Goal: Information Seeking & Learning: Check status

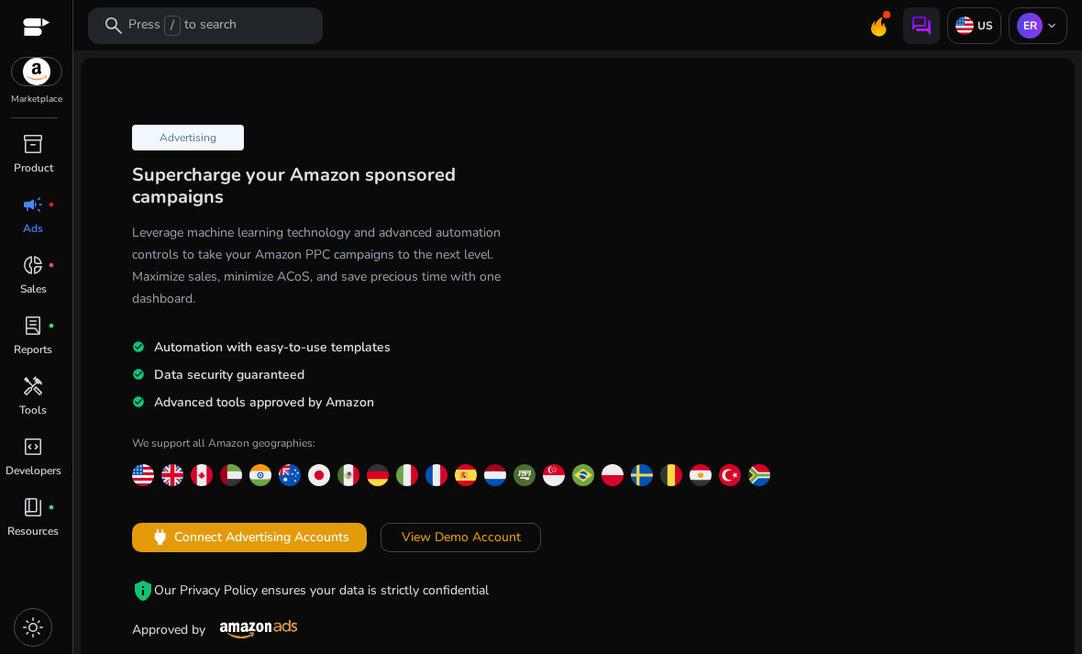
click at [29, 161] on p "Product" at bounding box center [33, 168] width 39 height 17
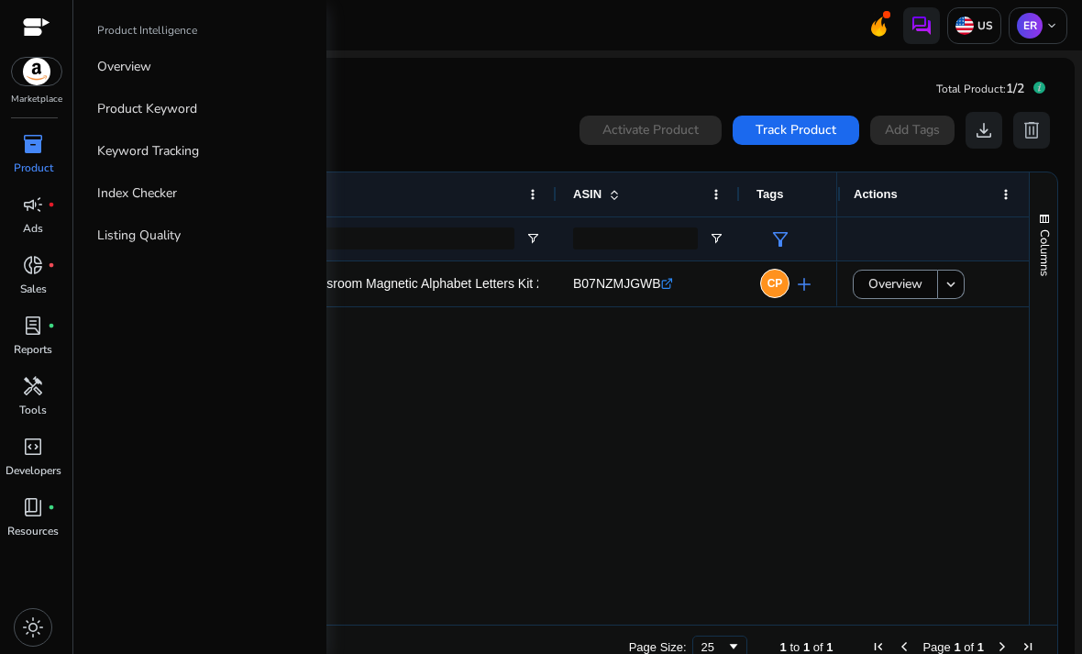
click at [579, 414] on div "Gamenote Classroom Magnetic Alphabet Letters Kit 238 Pcs with... B07NZMJGWB .st…" at bounding box center [490, 442] width 692 height 363
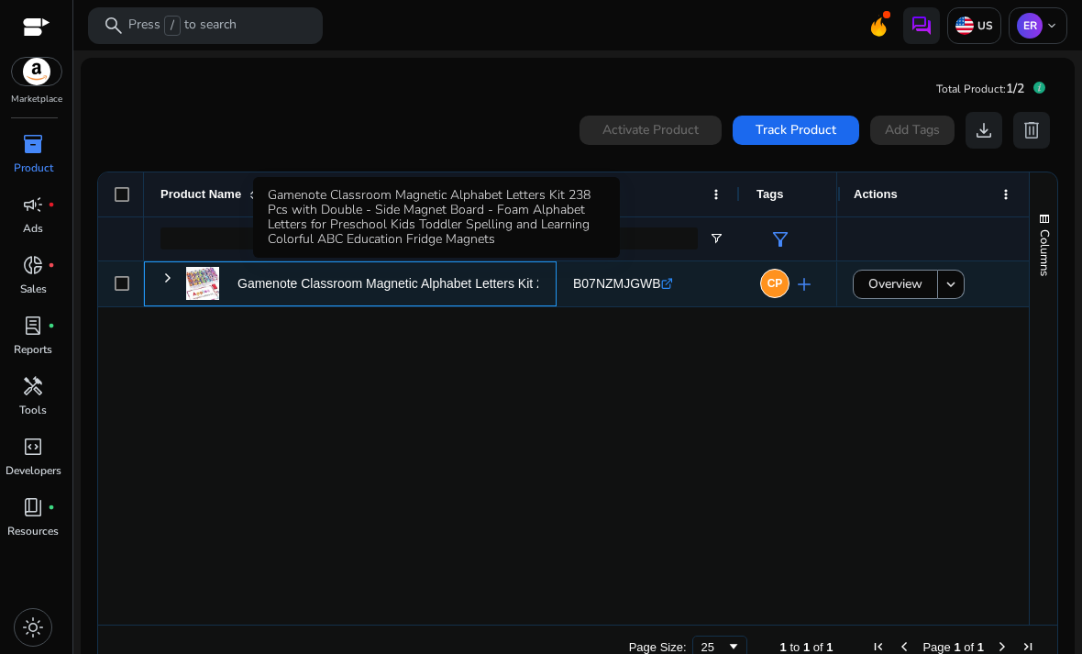
click at [492, 285] on p "Gamenote Classroom Magnetic Alphabet Letters Kit 238 Pcs with..." at bounding box center [428, 284] width 382 height 38
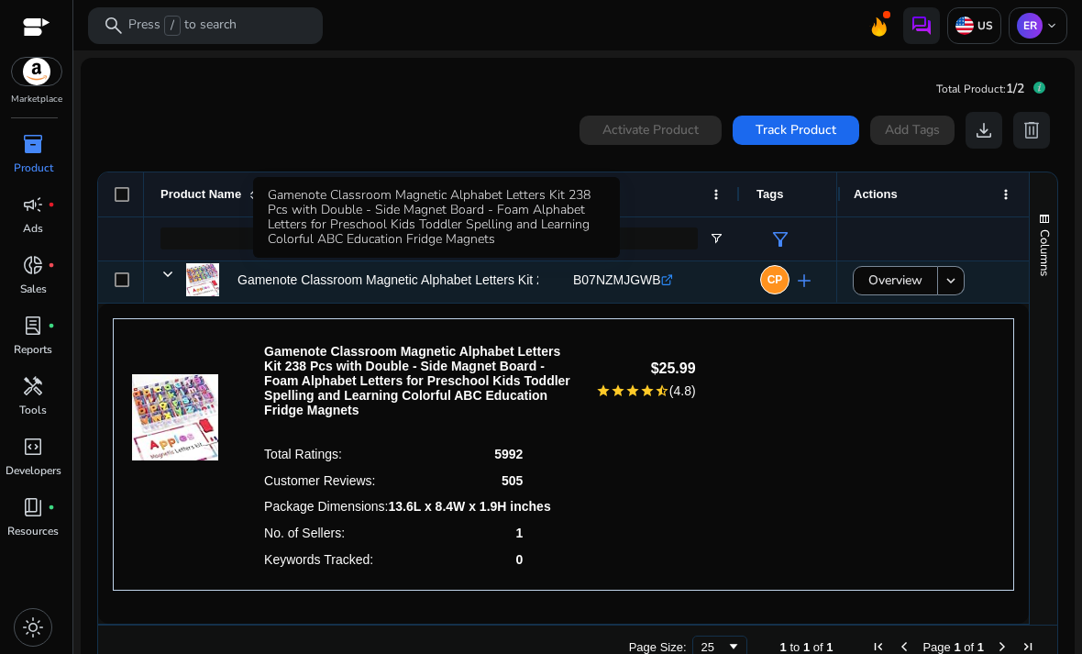
scroll to position [4, 0]
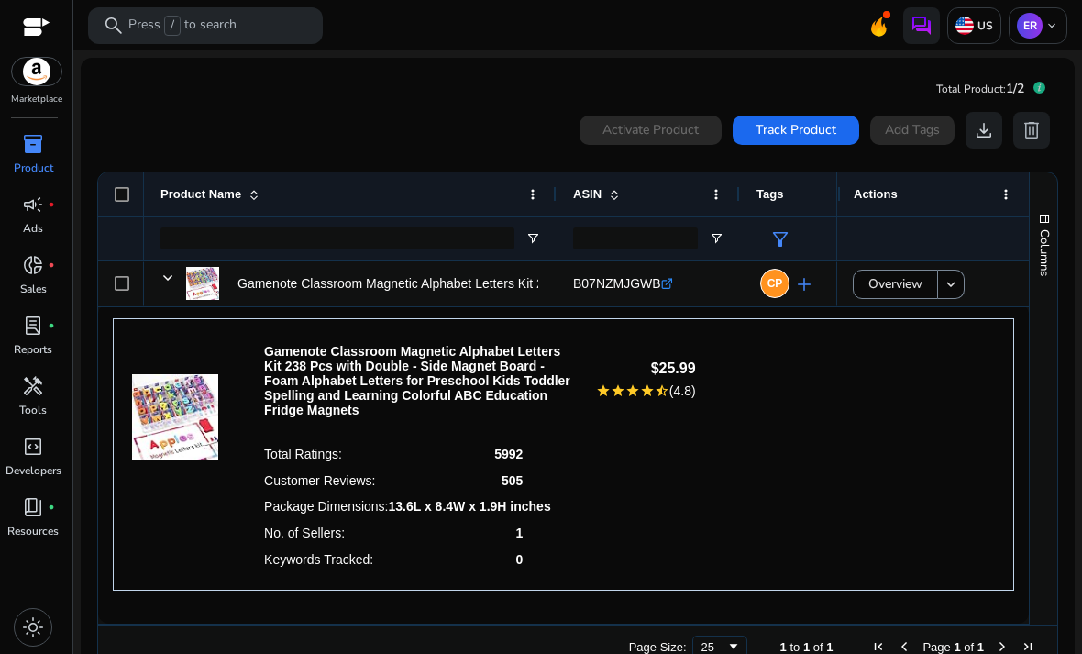
click at [821, 381] on div "Gamenote Classroom Magnetic Alphabet Letters Kit 238 Pcs with Double - Side Mag…" at bounding box center [563, 454] width 901 height 273
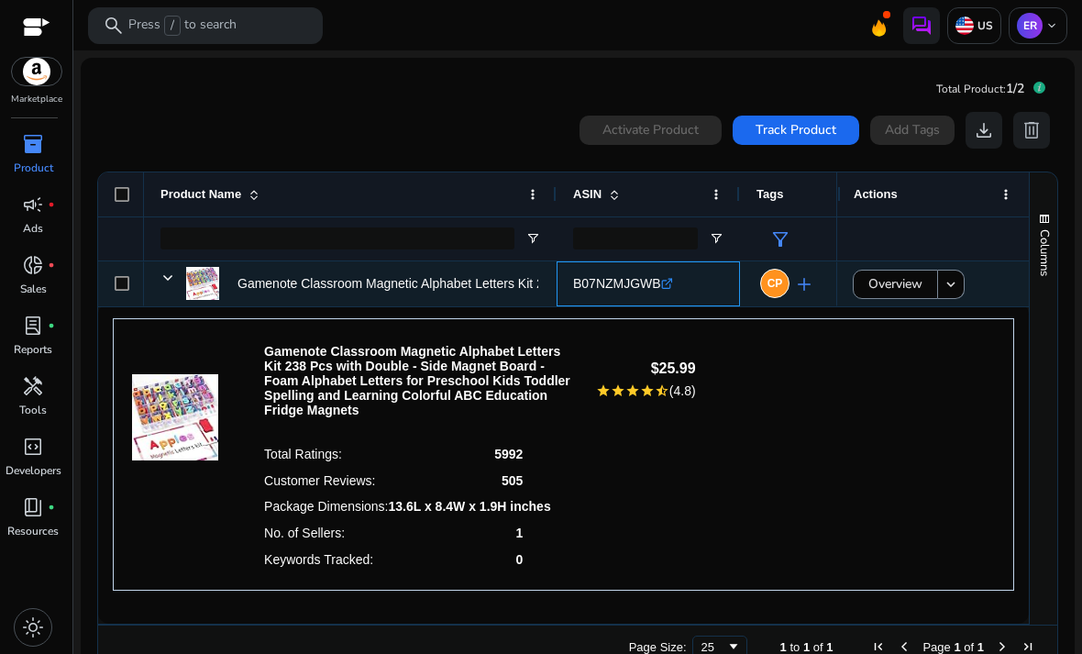
click at [644, 286] on span "B07NZMJGWB" at bounding box center [617, 283] width 88 height 15
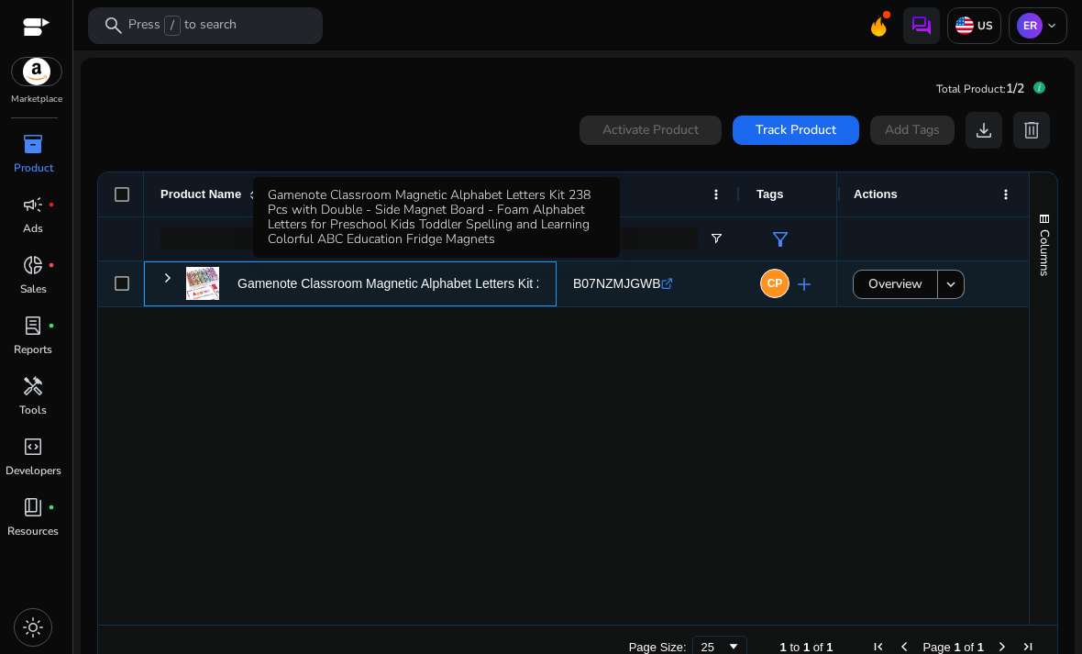
click at [499, 291] on p "Gamenote Classroom Magnetic Alphabet Letters Kit 238 Pcs with..." at bounding box center [428, 284] width 382 height 38
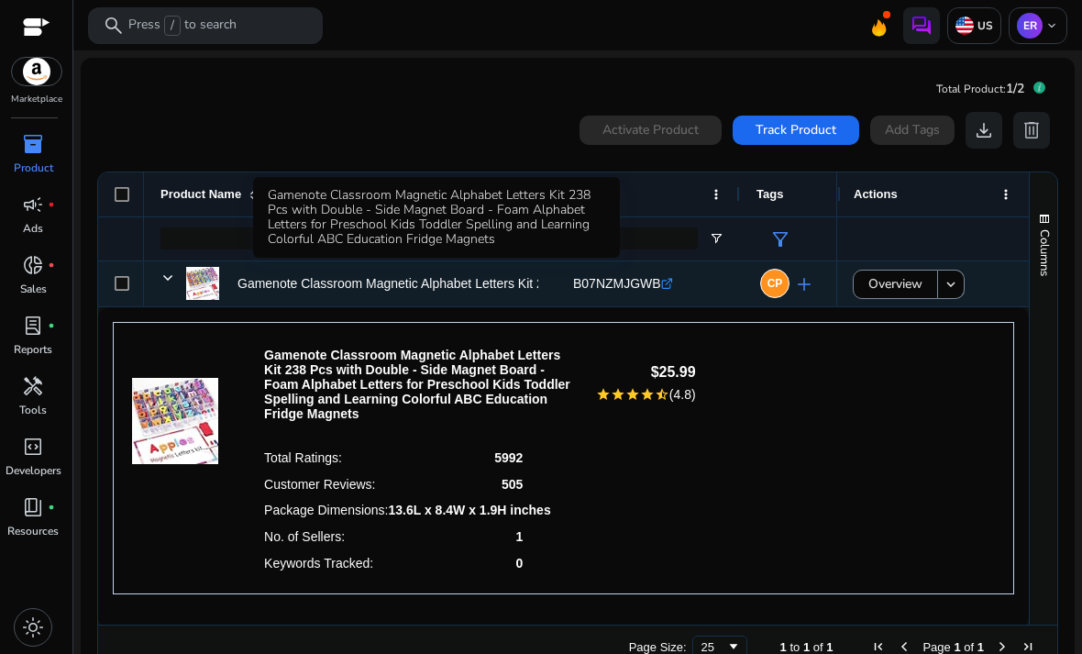
click at [32, 388] on span "handyman" at bounding box center [33, 386] width 22 height 22
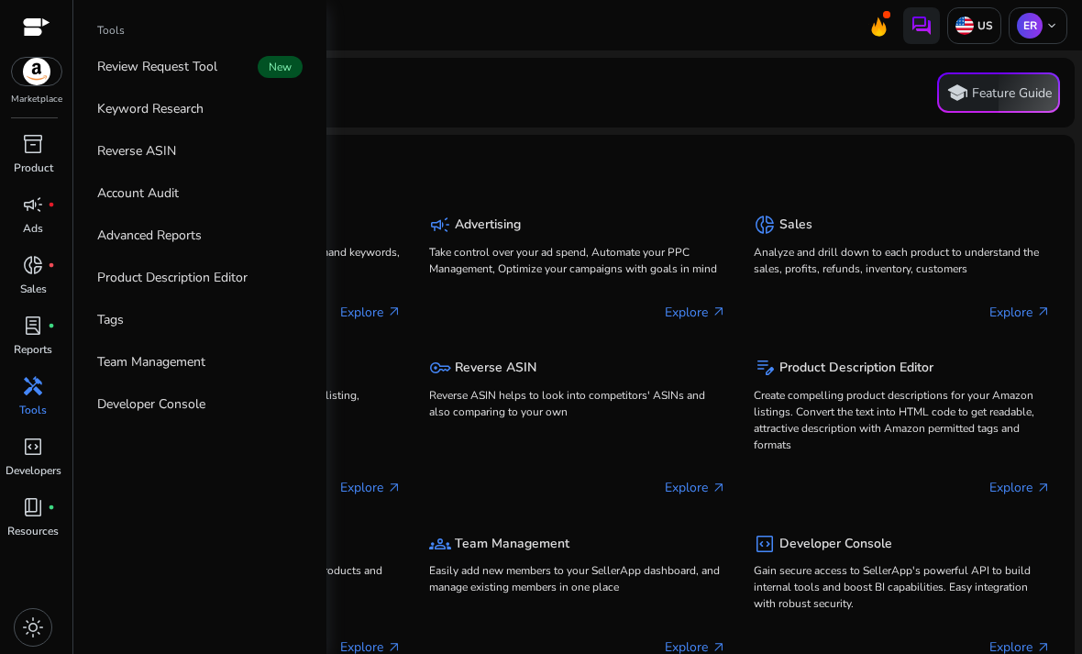
click at [39, 162] on p "Product" at bounding box center [33, 168] width 39 height 17
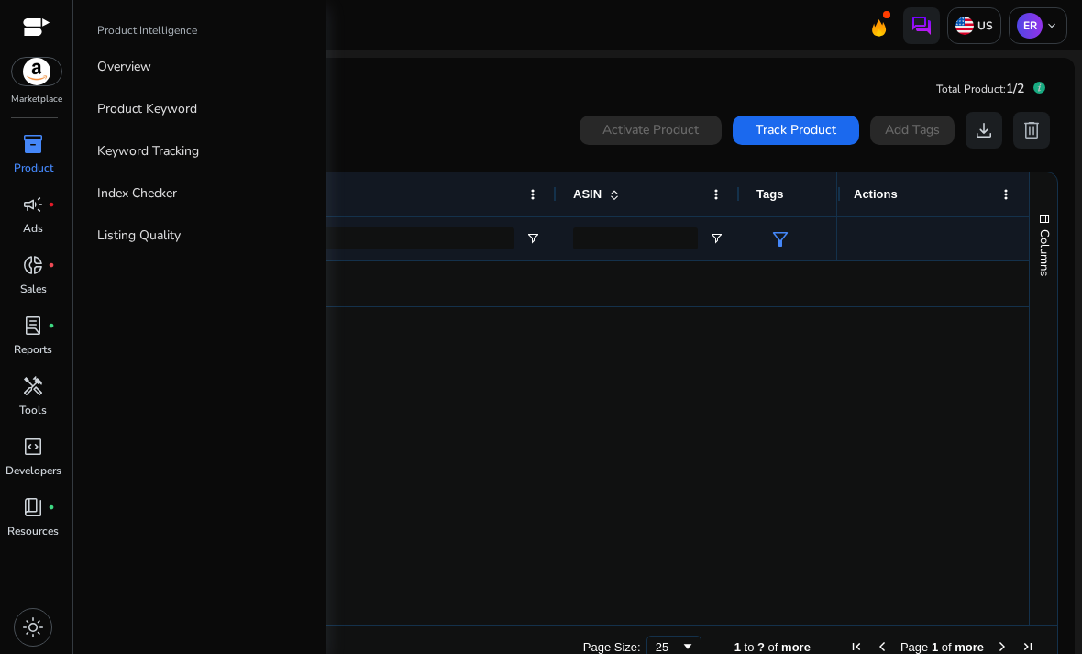
click at [41, 163] on p "Product" at bounding box center [33, 168] width 39 height 17
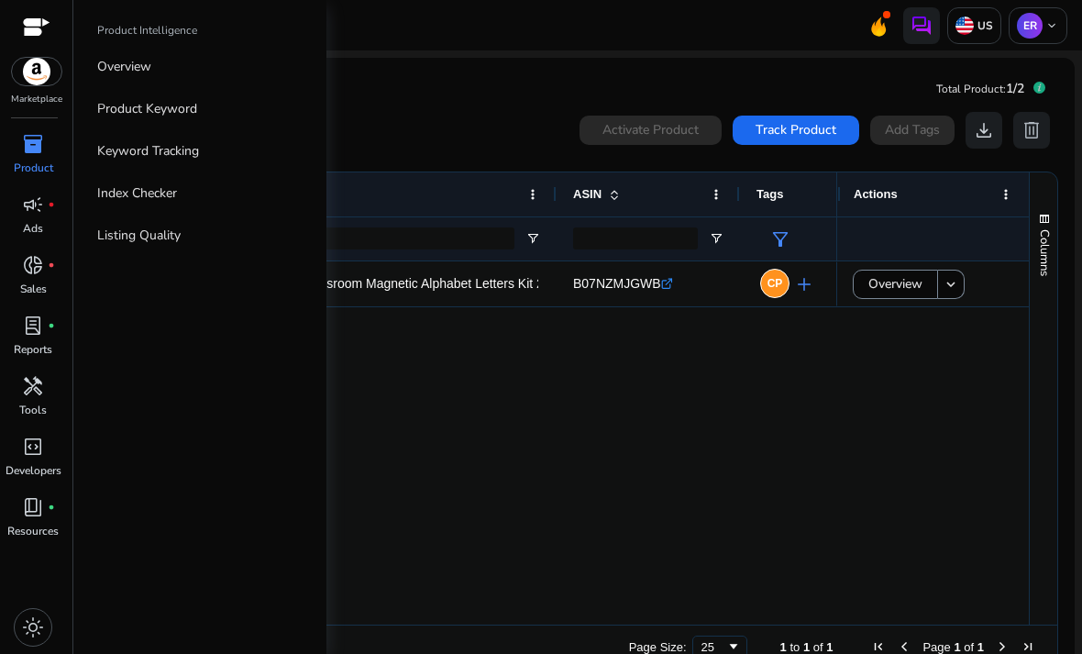
click at [467, 494] on div "Gamenote Classroom Magnetic Alphabet Letters Kit 238 Pcs with... B07NZMJGWB .st…" at bounding box center [490, 442] width 692 height 363
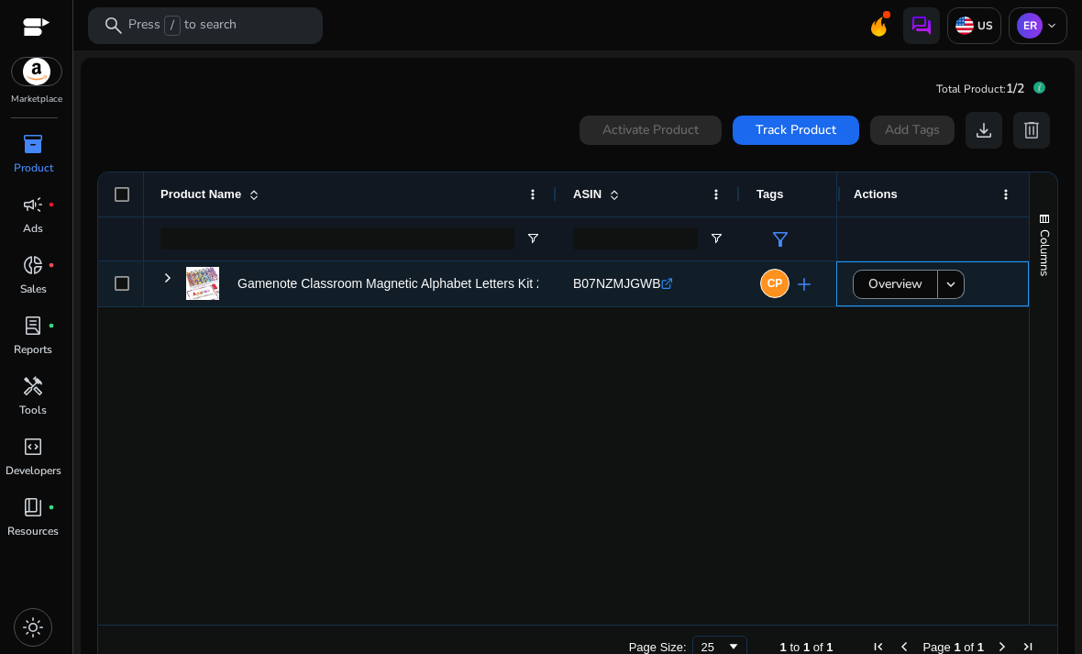
click at [978, 282] on div "Overview keyboard_arrow_down" at bounding box center [933, 284] width 160 height 38
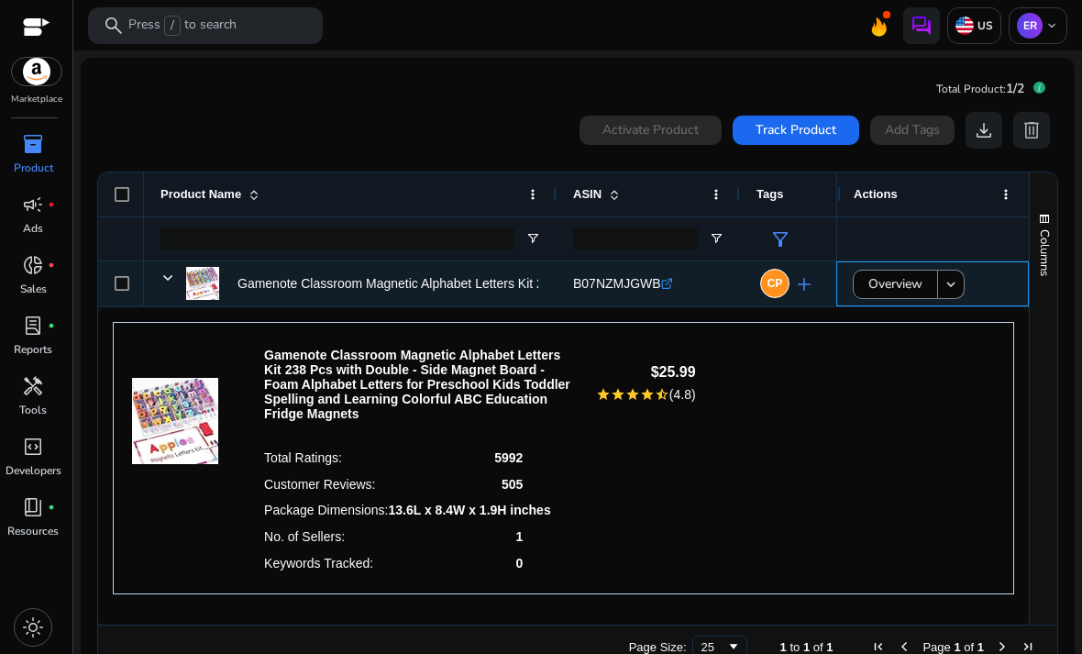
click at [944, 295] on span at bounding box center [951, 284] width 26 height 44
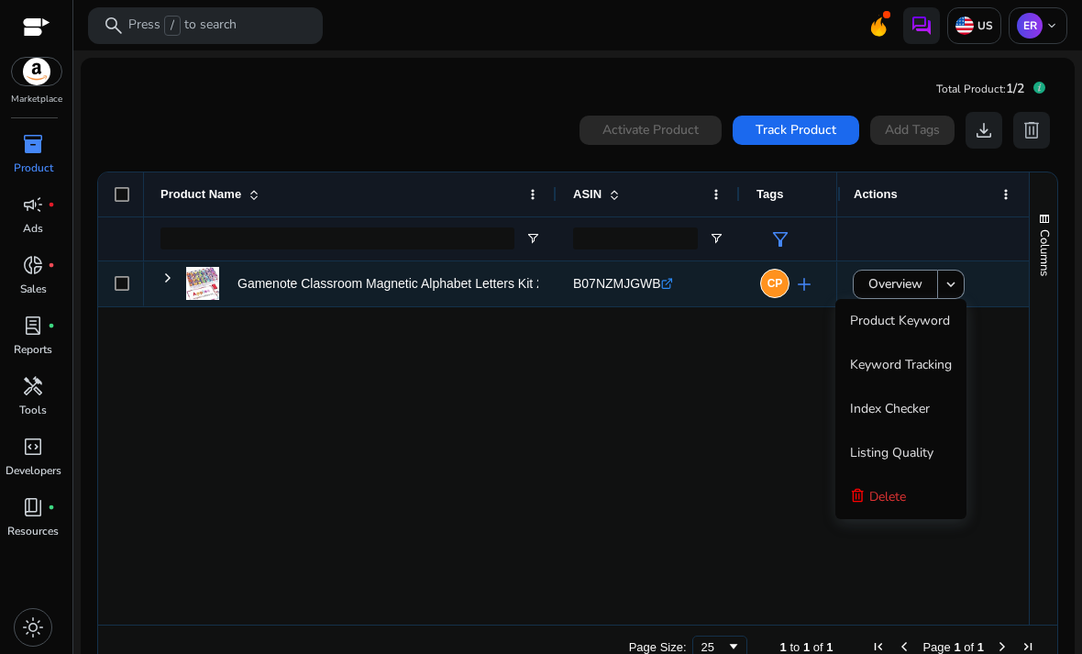
click at [934, 330] on span "Product Keyword" at bounding box center [900, 321] width 100 height 37
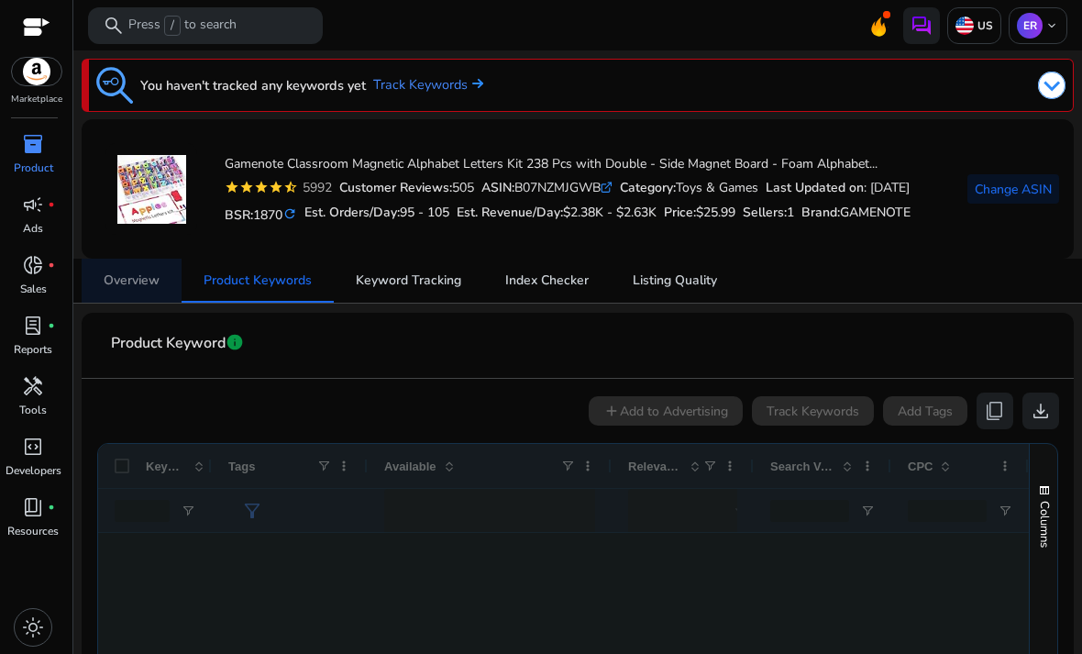
click at [129, 269] on span "Overview" at bounding box center [132, 281] width 56 height 44
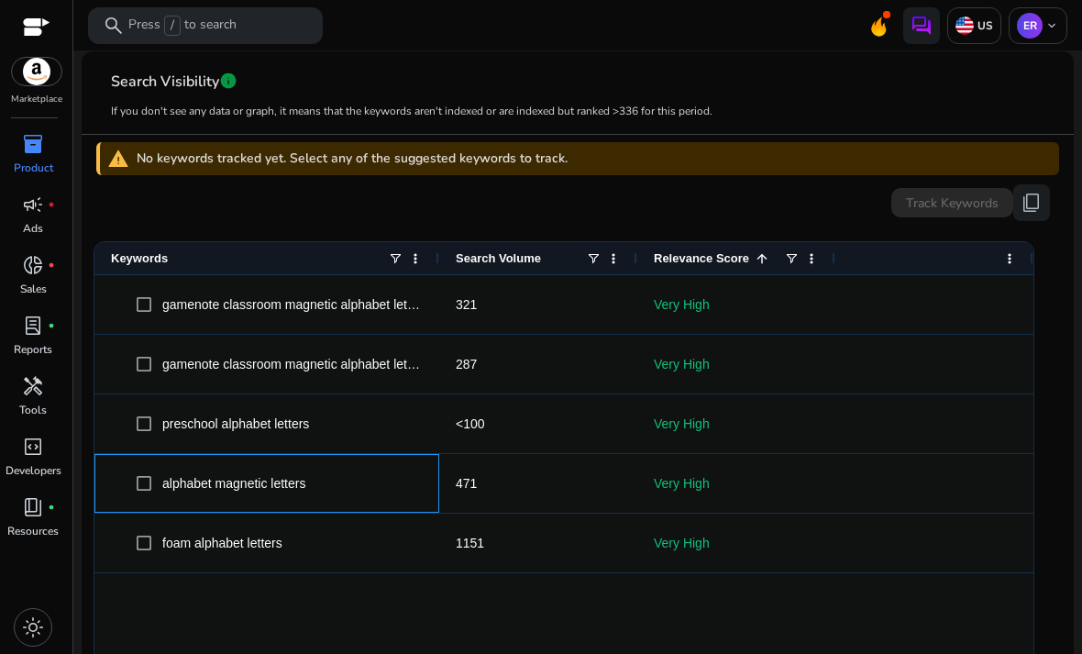
scroll to position [500, 0]
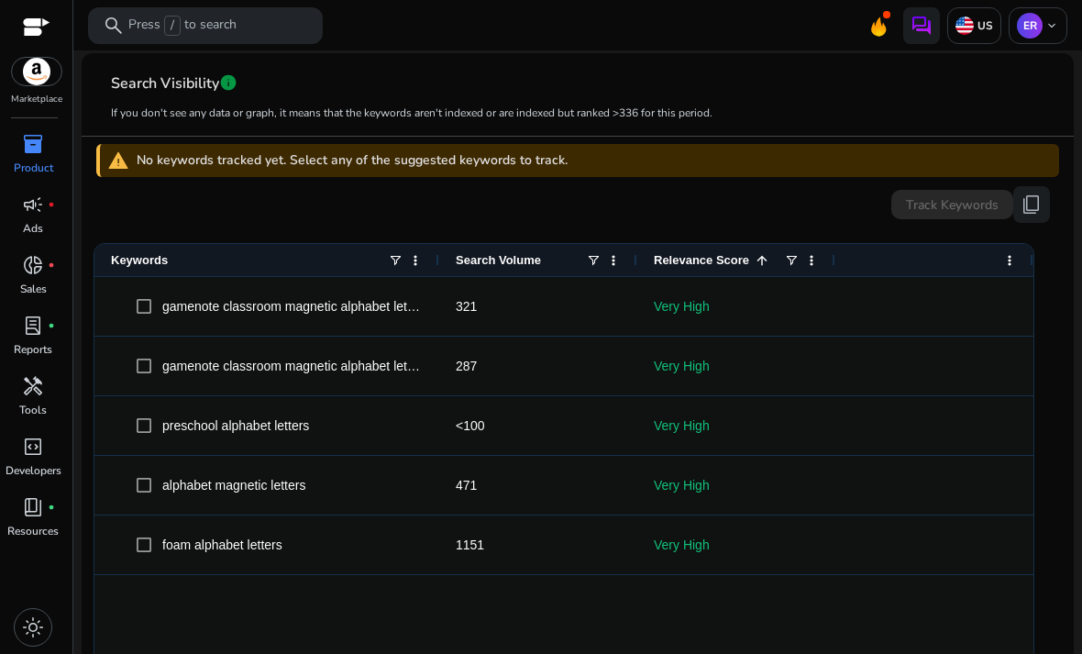
click at [156, 186] on div "Track Keywords content_copy" at bounding box center [577, 204] width 963 height 37
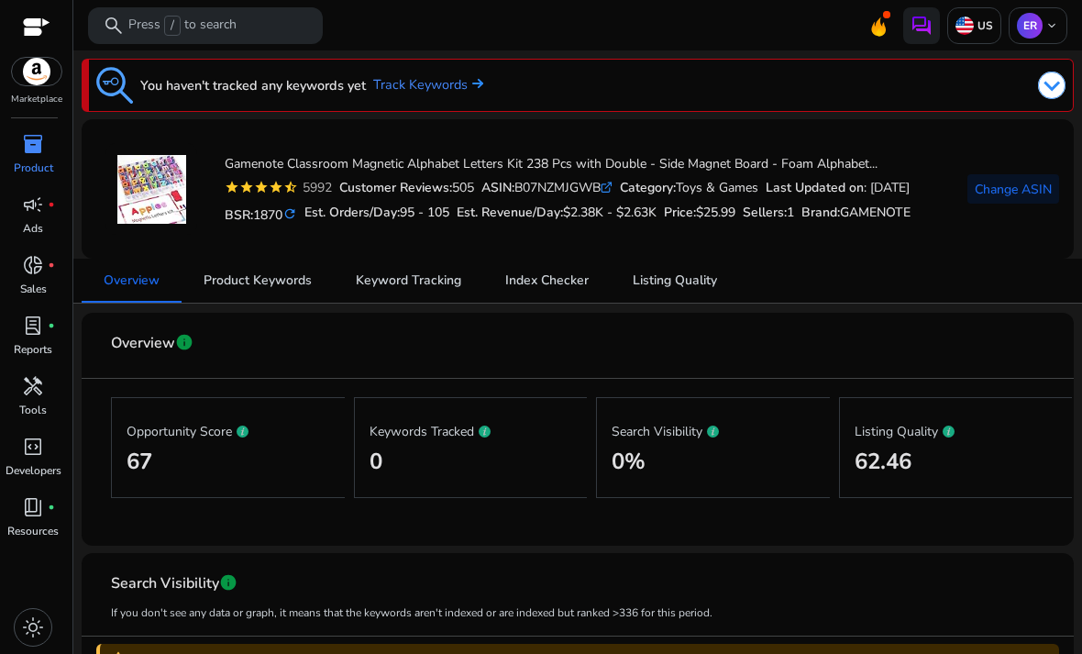
scroll to position [0, 0]
